Goal: Answer question/provide support: Share knowledge or assist other users

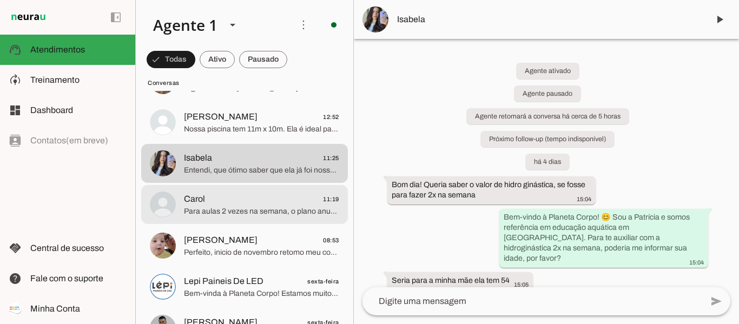
scroll to position [108, 0]
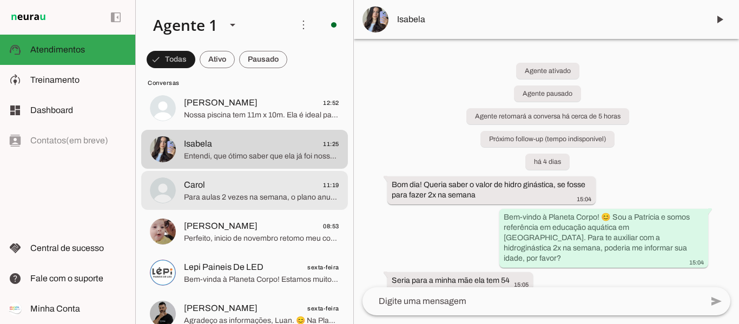
click at [231, 192] on span "Para aulas 2 vezes na semana, o plano anual é 12x de R$ 532; o semestral sai po…" at bounding box center [261, 197] width 155 height 11
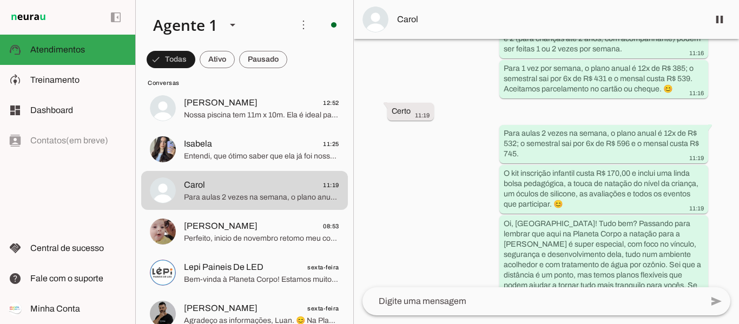
scroll to position [679, 0]
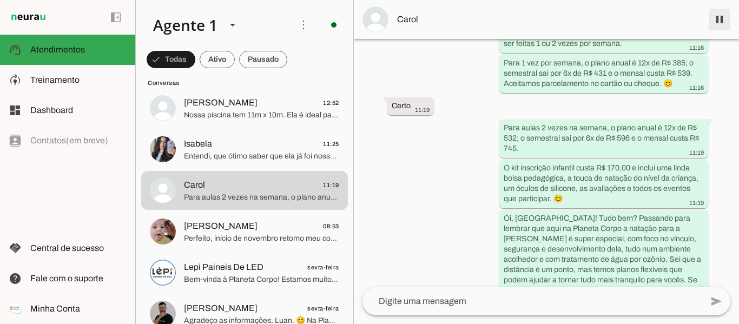
click at [717, 16] on span at bounding box center [720, 19] width 26 height 26
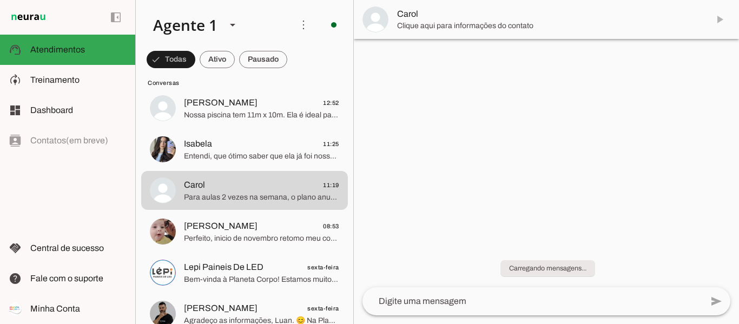
scroll to position [0, 0]
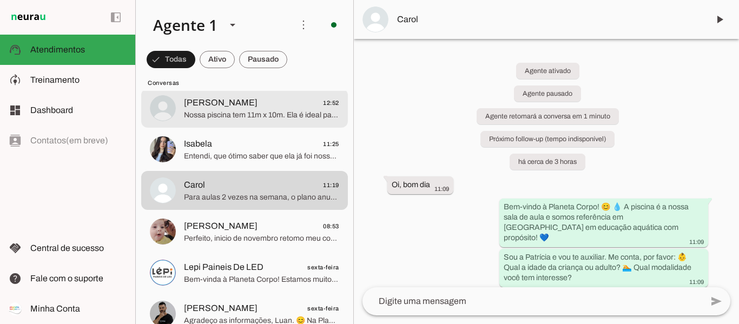
click at [214, 106] on span "[PERSON_NAME]" at bounding box center [221, 102] width 74 height 13
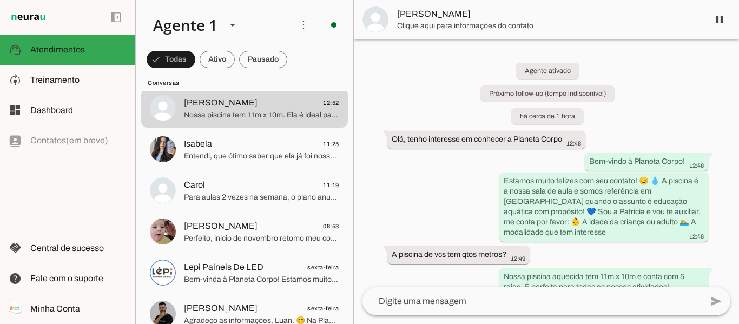
click at [720, 22] on span at bounding box center [720, 19] width 26 height 26
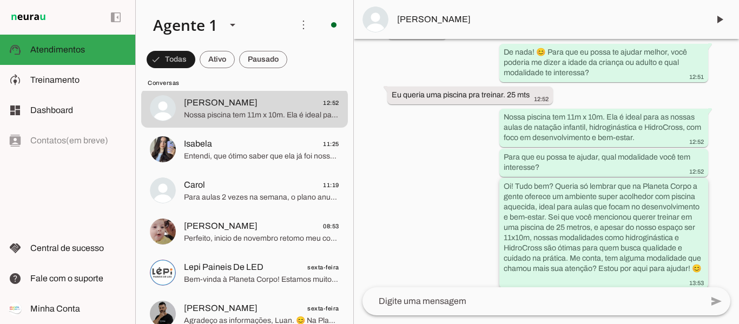
scroll to position [334, 0]
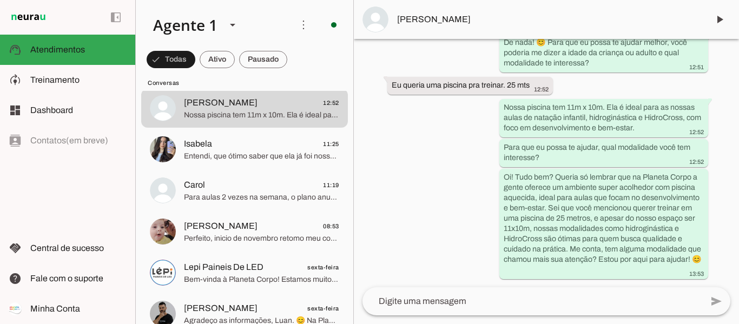
click at [445, 306] on textarea at bounding box center [533, 301] width 340 height 13
